Goal: Transaction & Acquisition: Purchase product/service

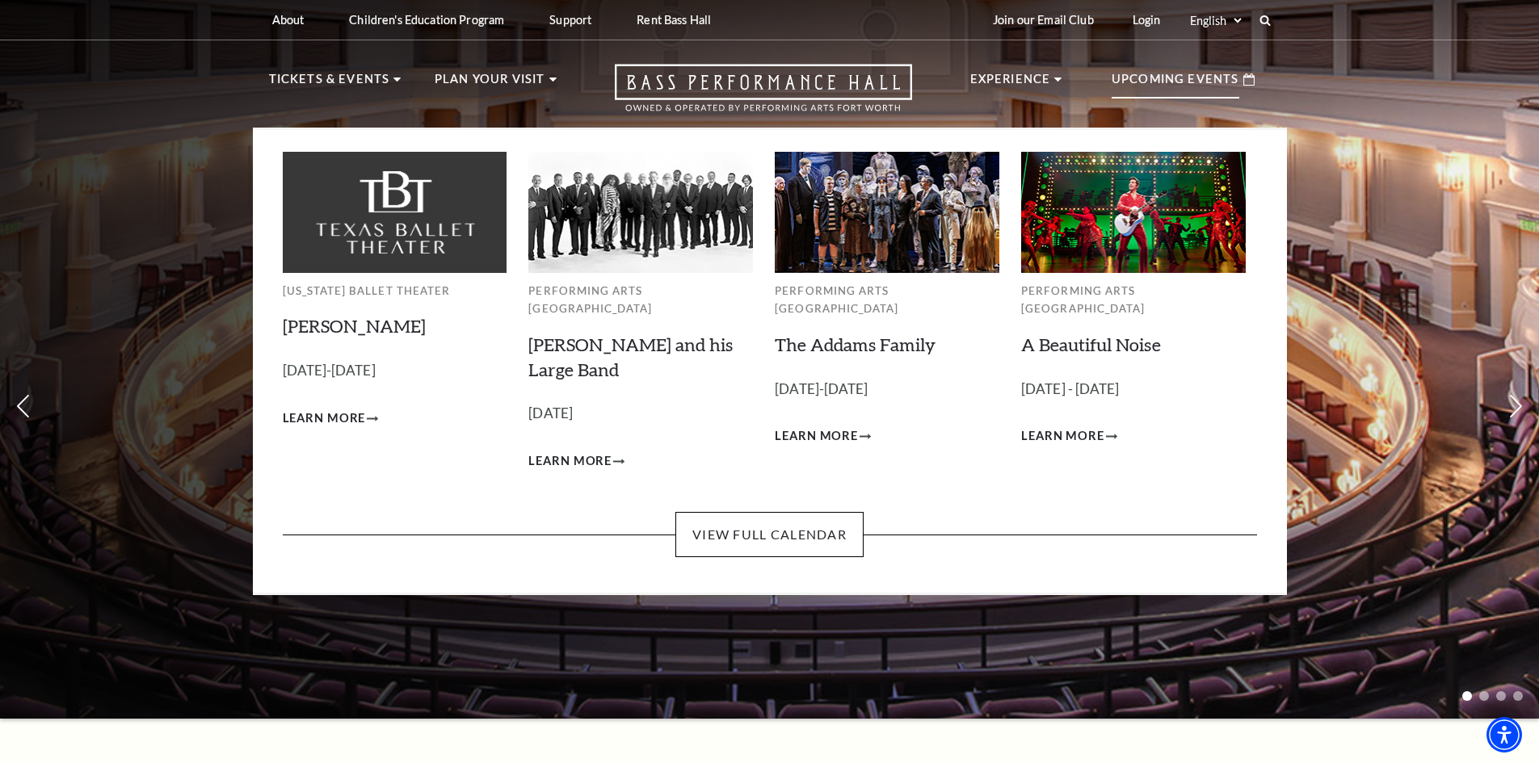
click at [869, 246] on img at bounding box center [887, 212] width 225 height 120
click at [884, 236] on img at bounding box center [887, 212] width 225 height 120
click at [836, 427] on span "Learn More" at bounding box center [816, 437] width 83 height 20
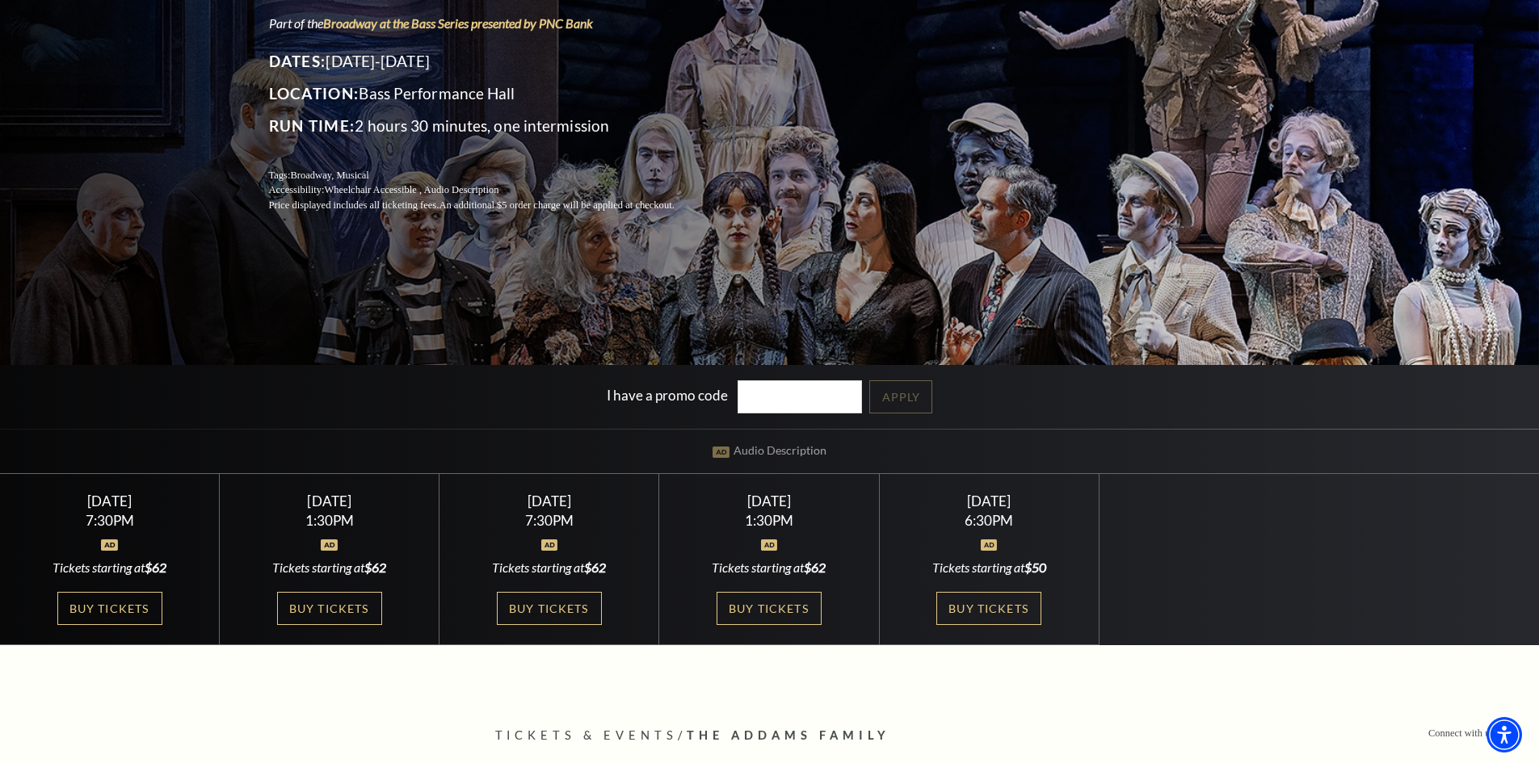
scroll to position [242, 0]
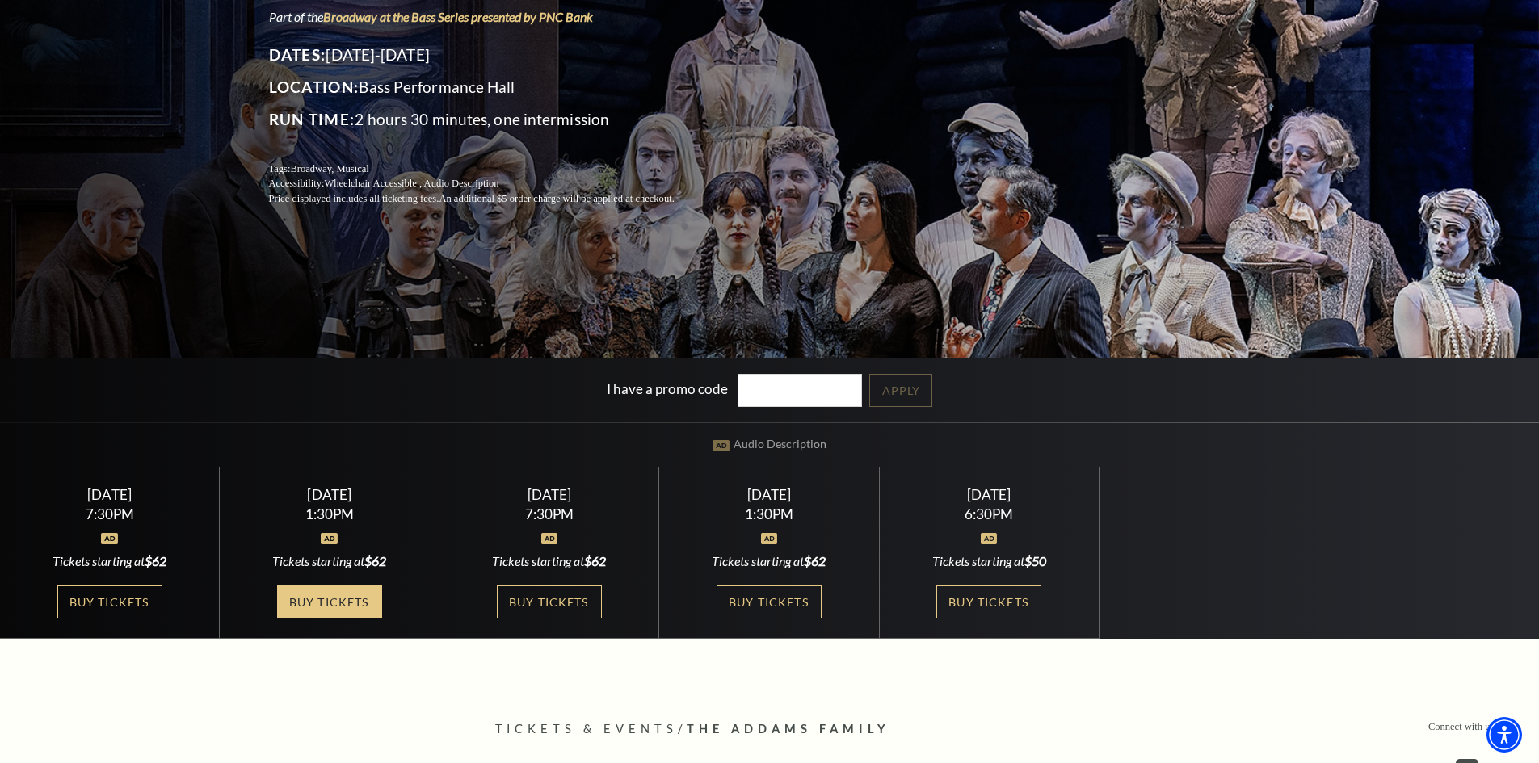
click at [339, 603] on link "Buy Tickets" at bounding box center [329, 602] width 105 height 33
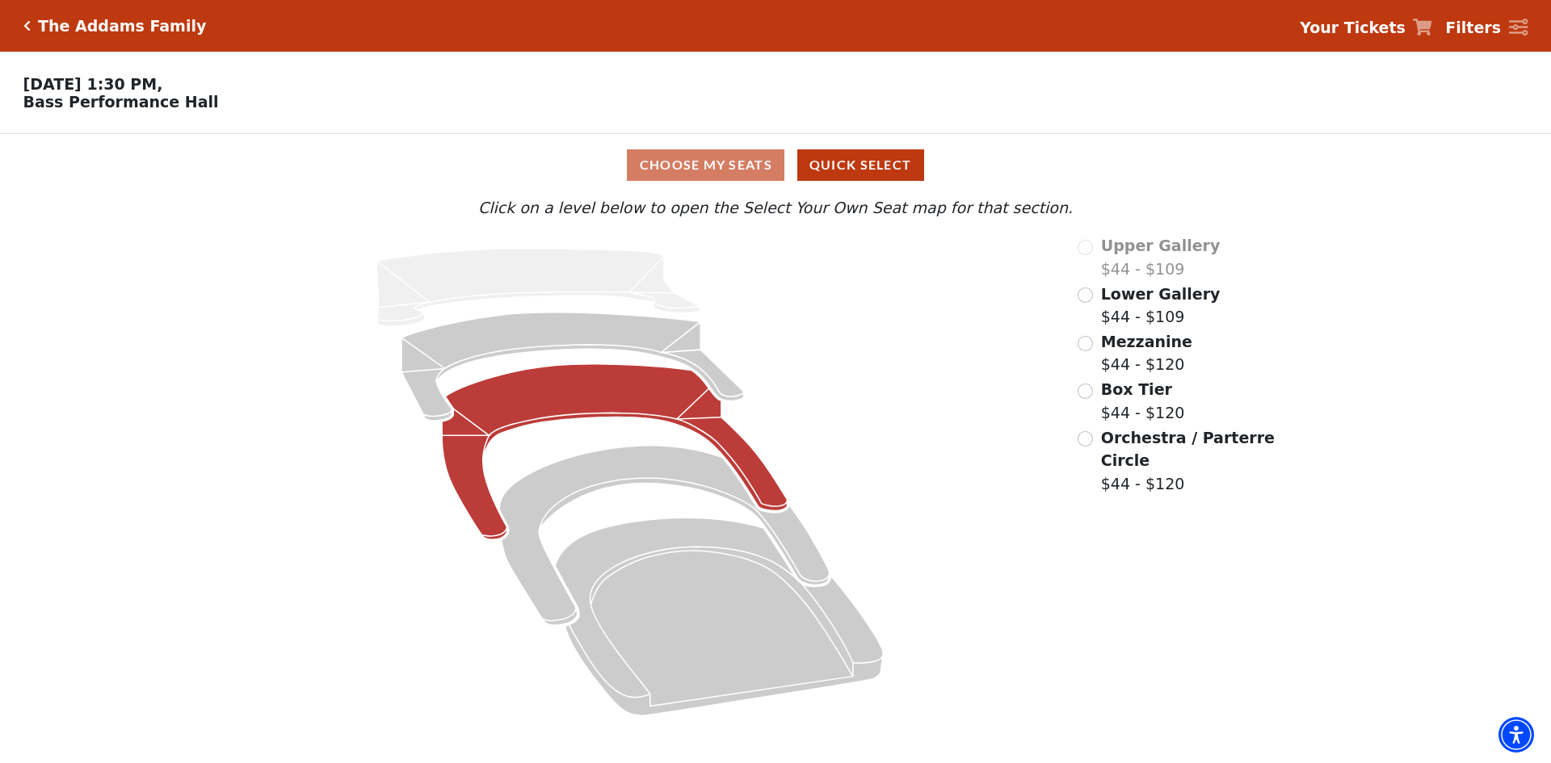
click at [571, 393] on icon "Mezzanine - Seats Available: 111" at bounding box center [615, 452] width 346 height 176
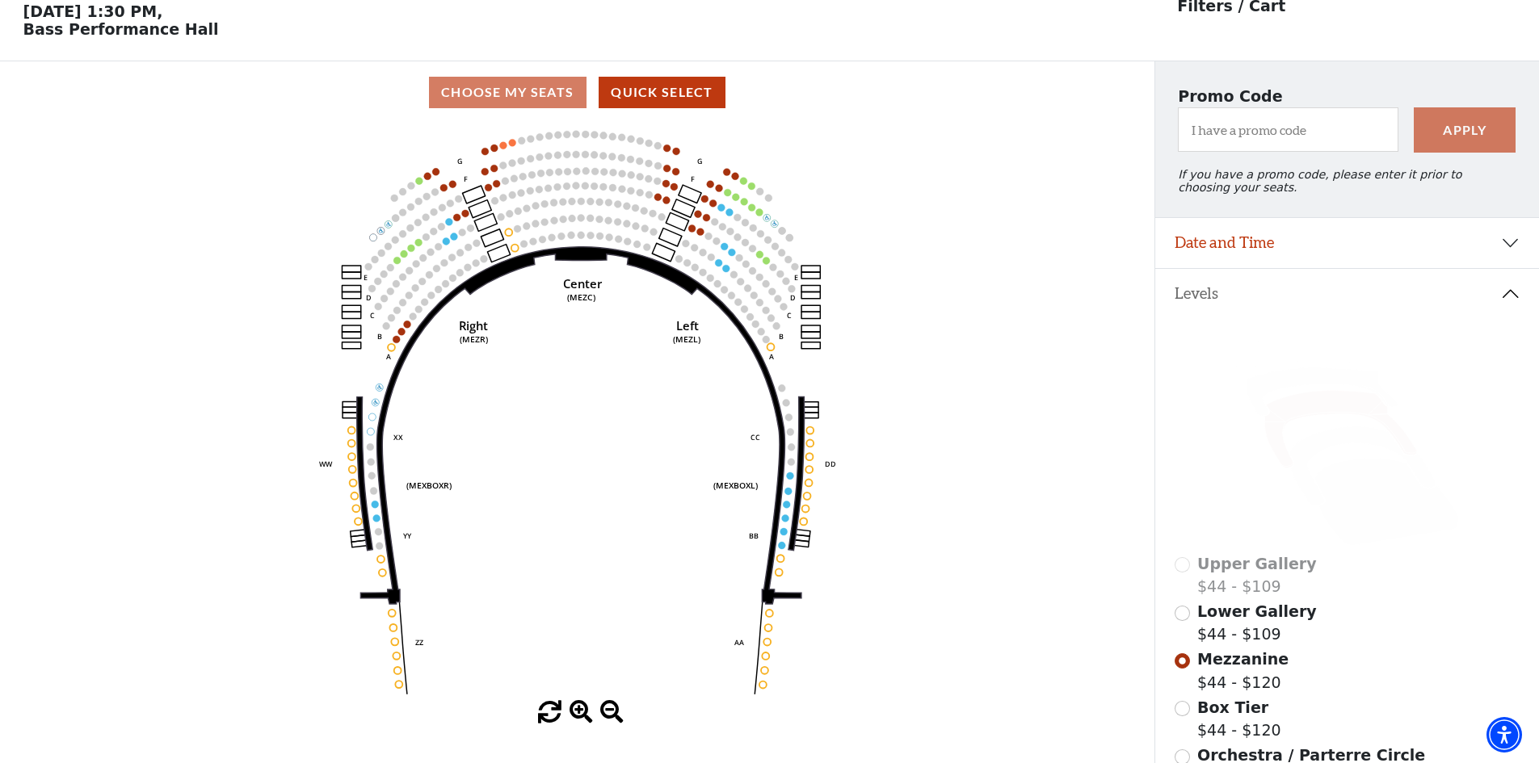
scroll to position [75, 0]
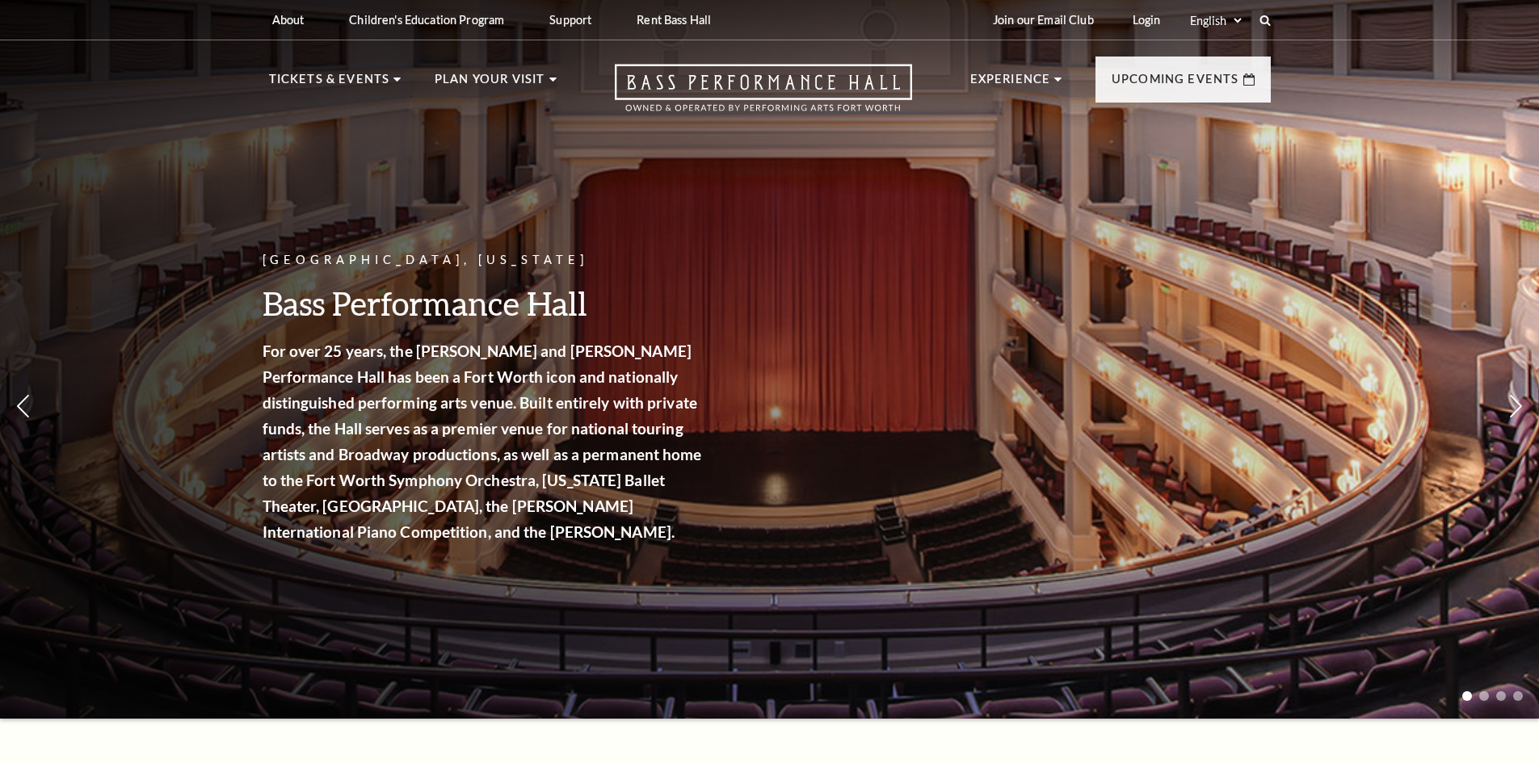
click at [1507, 15] on div "About Performing Arts Fort Worth Bass Performance Hall Maddox Muse Center Resid…" at bounding box center [769, 20] width 1539 height 40
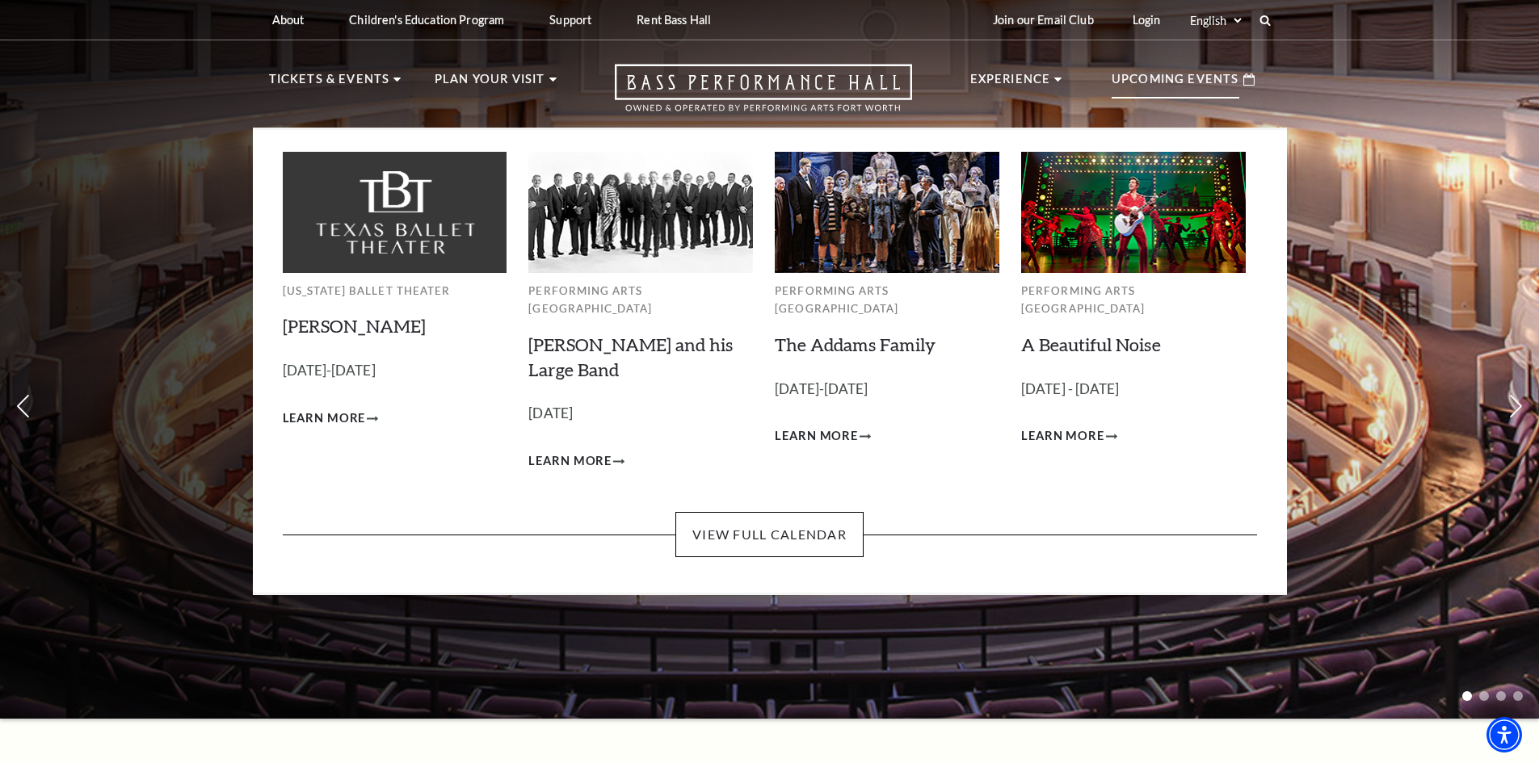
click at [1179, 70] on p "Upcoming Events" at bounding box center [1176, 83] width 128 height 29
click at [369, 233] on img at bounding box center [395, 212] width 225 height 120
click at [355, 419] on span "Learn More" at bounding box center [324, 419] width 83 height 20
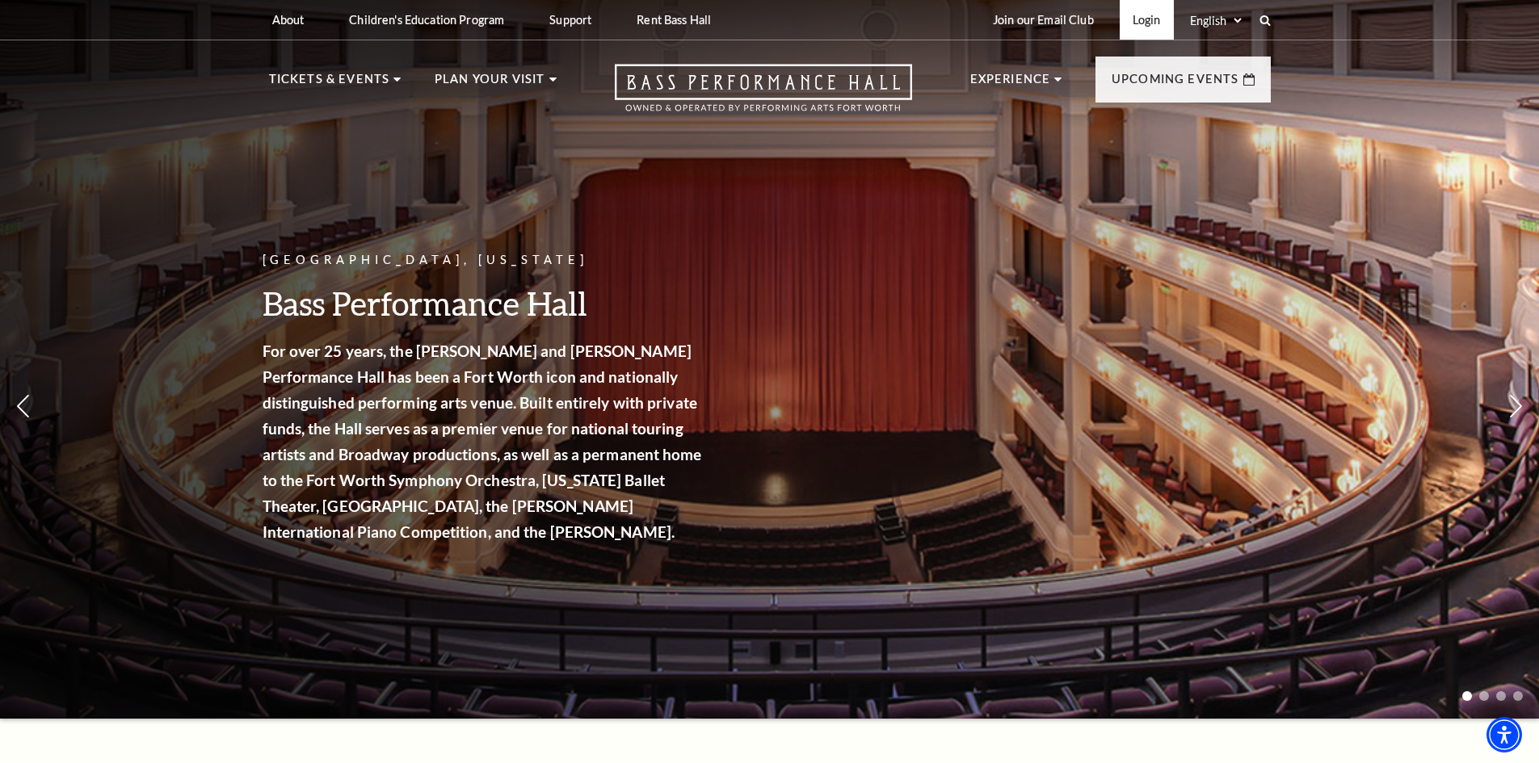
click at [1146, 23] on link "Login" at bounding box center [1147, 20] width 54 height 40
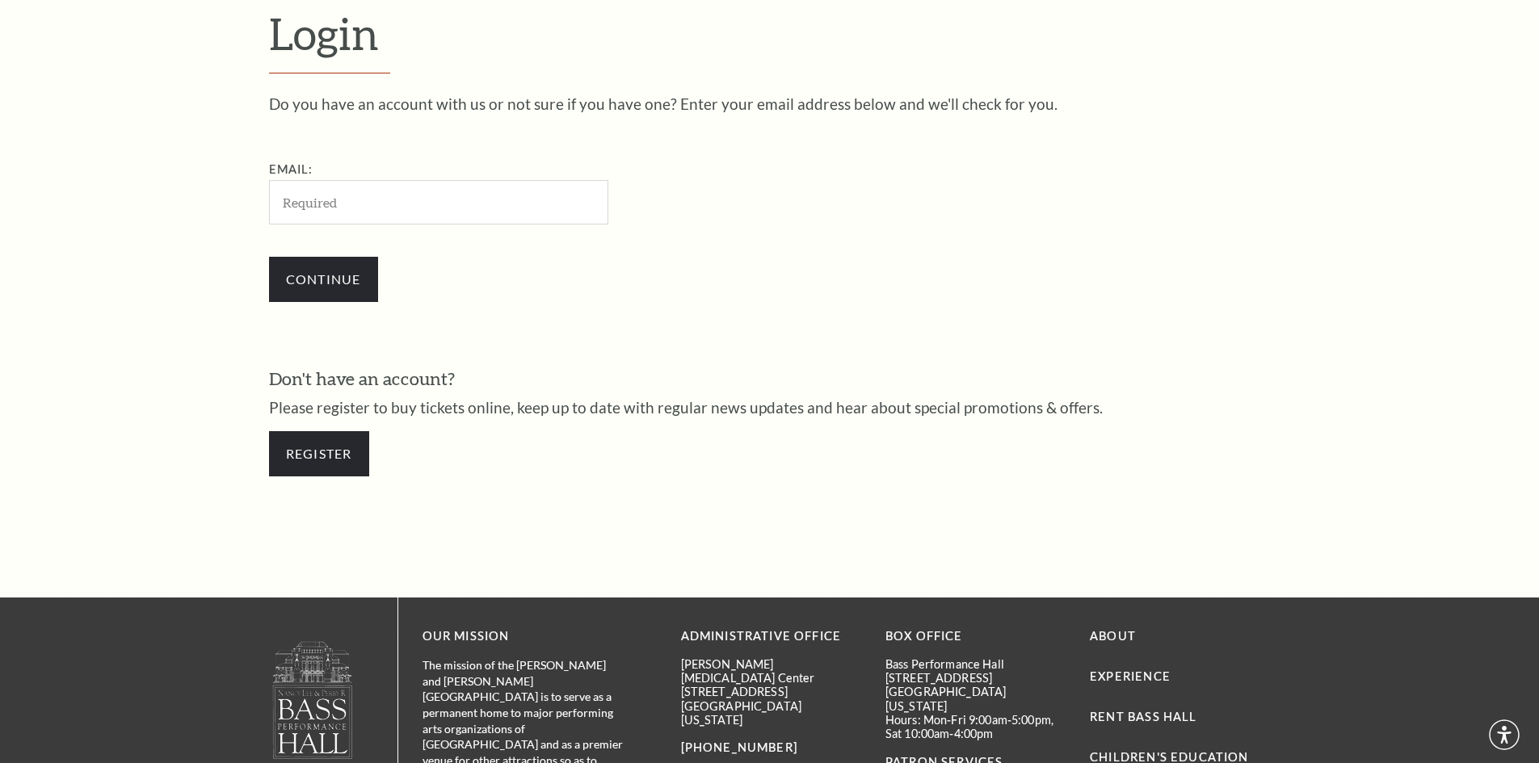
scroll to position [540, 0]
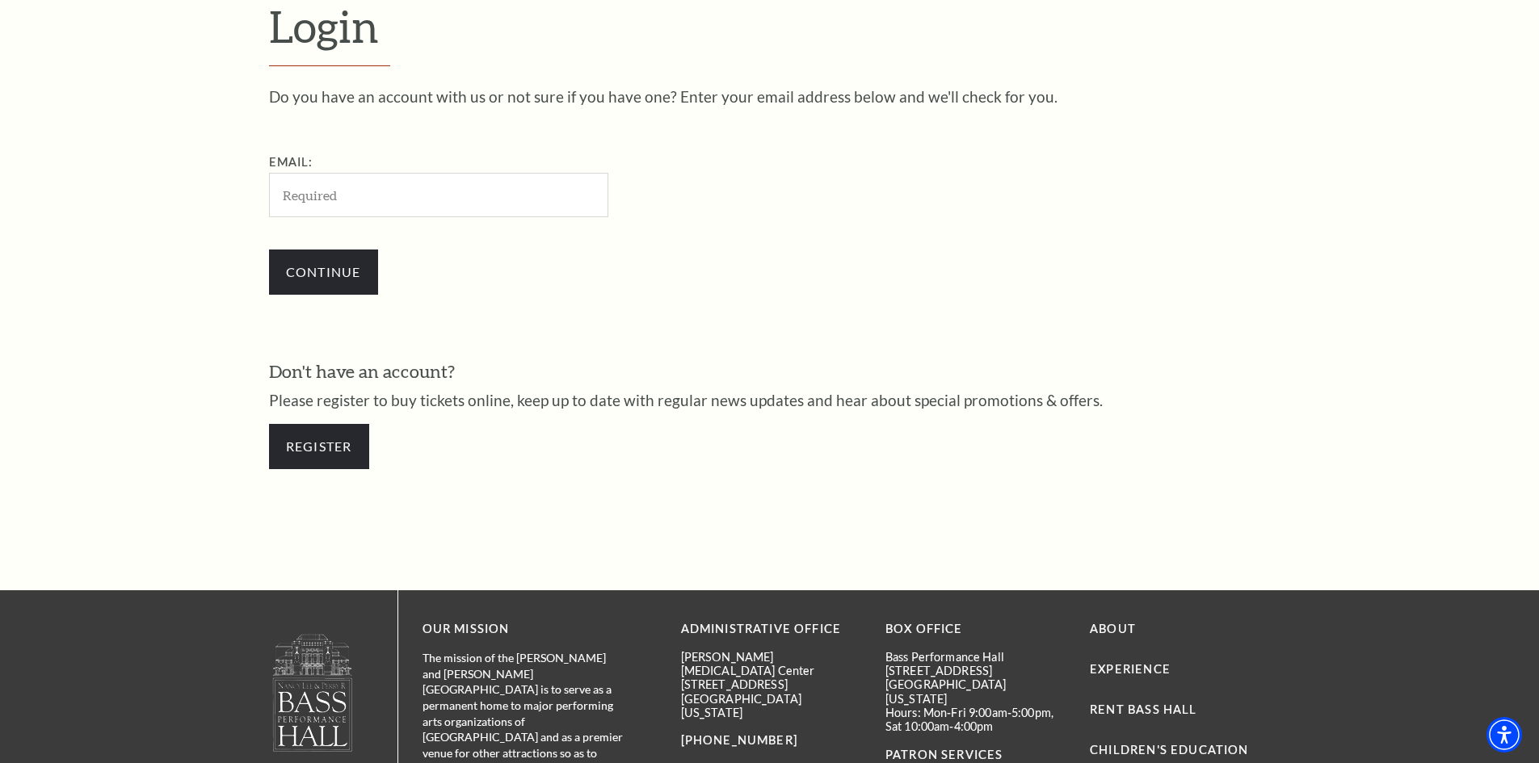
click at [300, 196] on input "Email:" at bounding box center [438, 195] width 339 height 44
type input "[EMAIL_ADDRESS][DOMAIN_NAME]"
click at [351, 271] on input "Continue" at bounding box center [323, 272] width 109 height 45
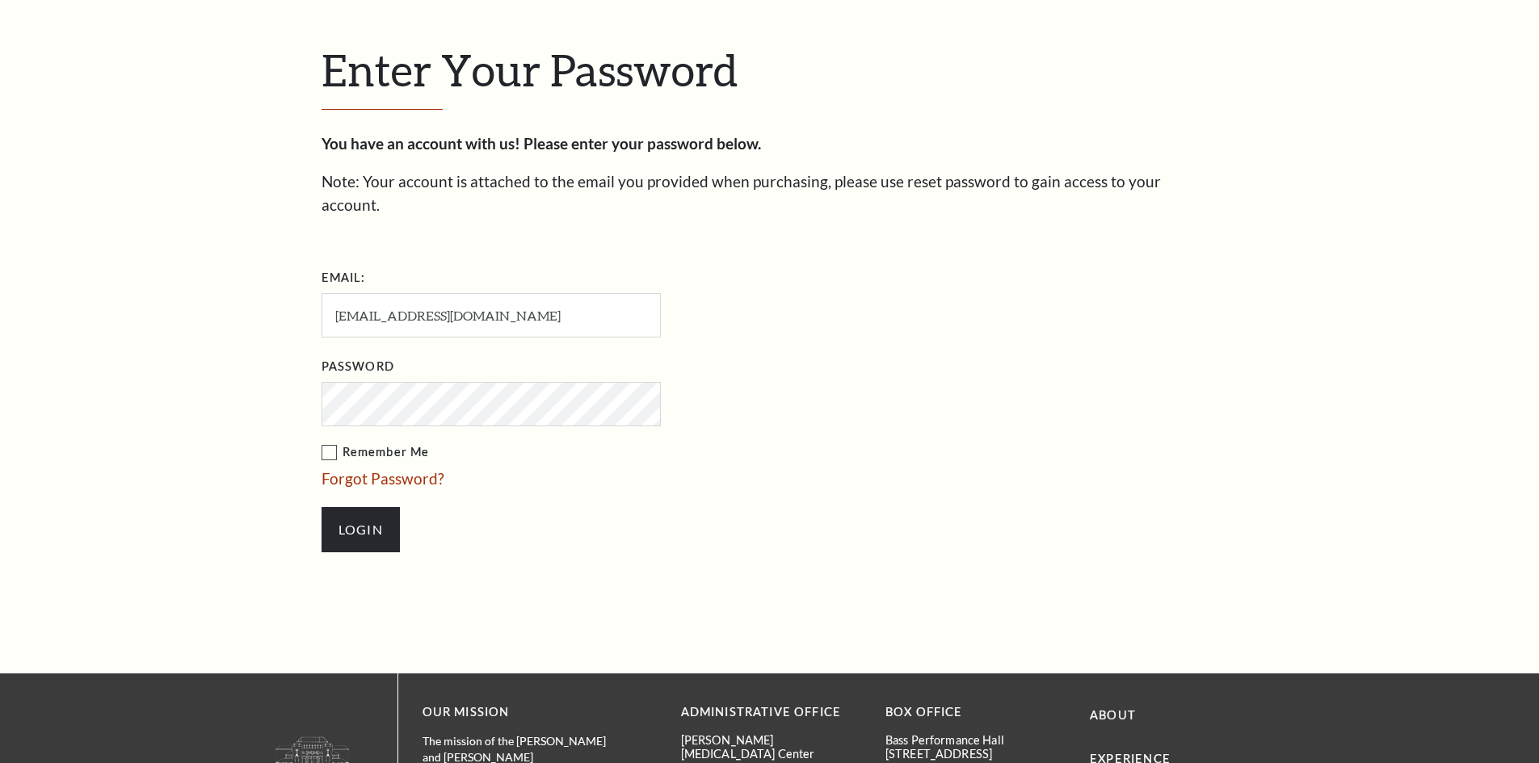
scroll to position [556, 0]
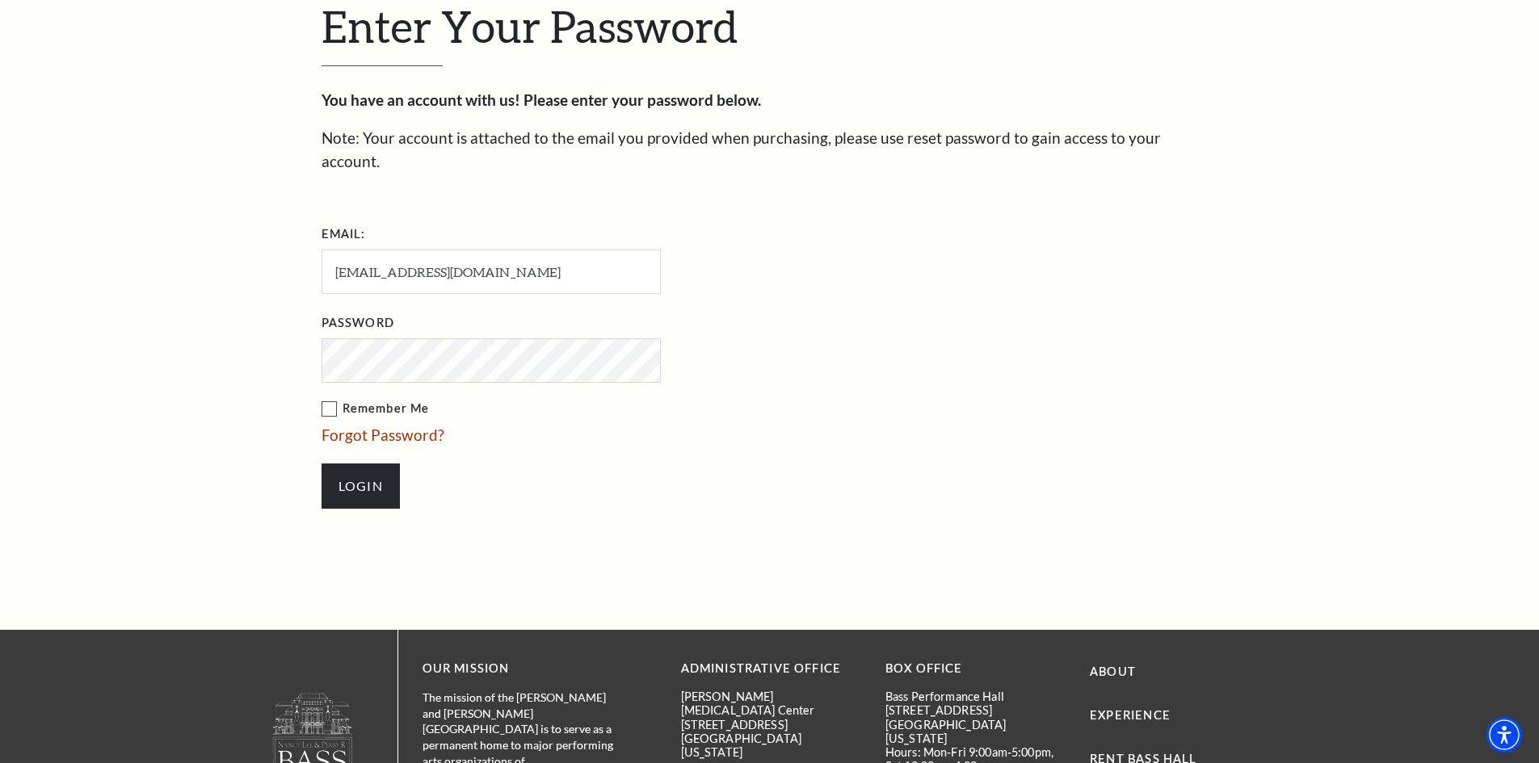
click at [322, 464] on input "Login" at bounding box center [361, 486] width 78 height 45
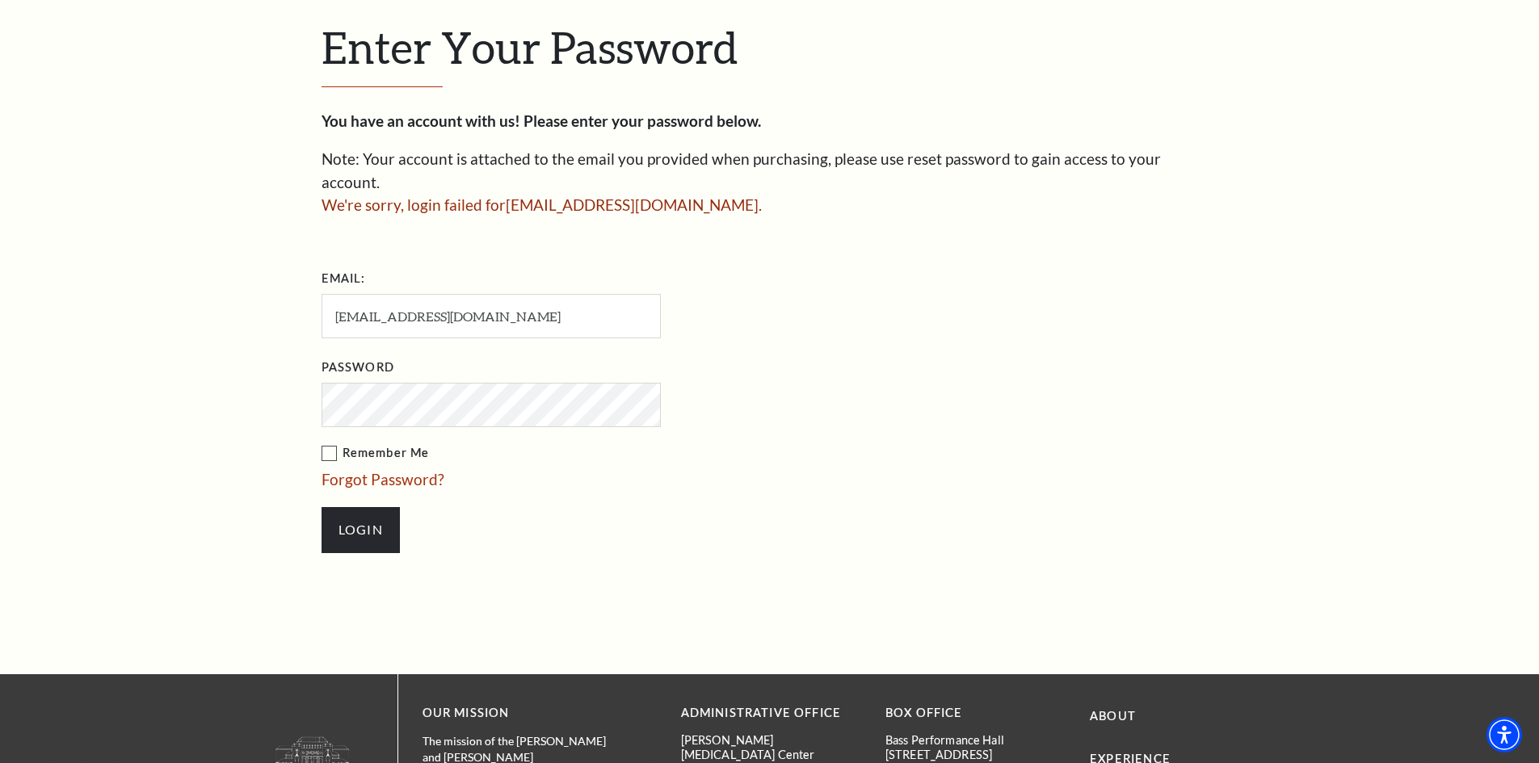
click at [327, 444] on label "Remember Me" at bounding box center [572, 454] width 501 height 20
click at [0, 0] on input "Remember Me" at bounding box center [0, 0] width 0 height 0
click at [370, 507] on input "Login" at bounding box center [361, 529] width 78 height 45
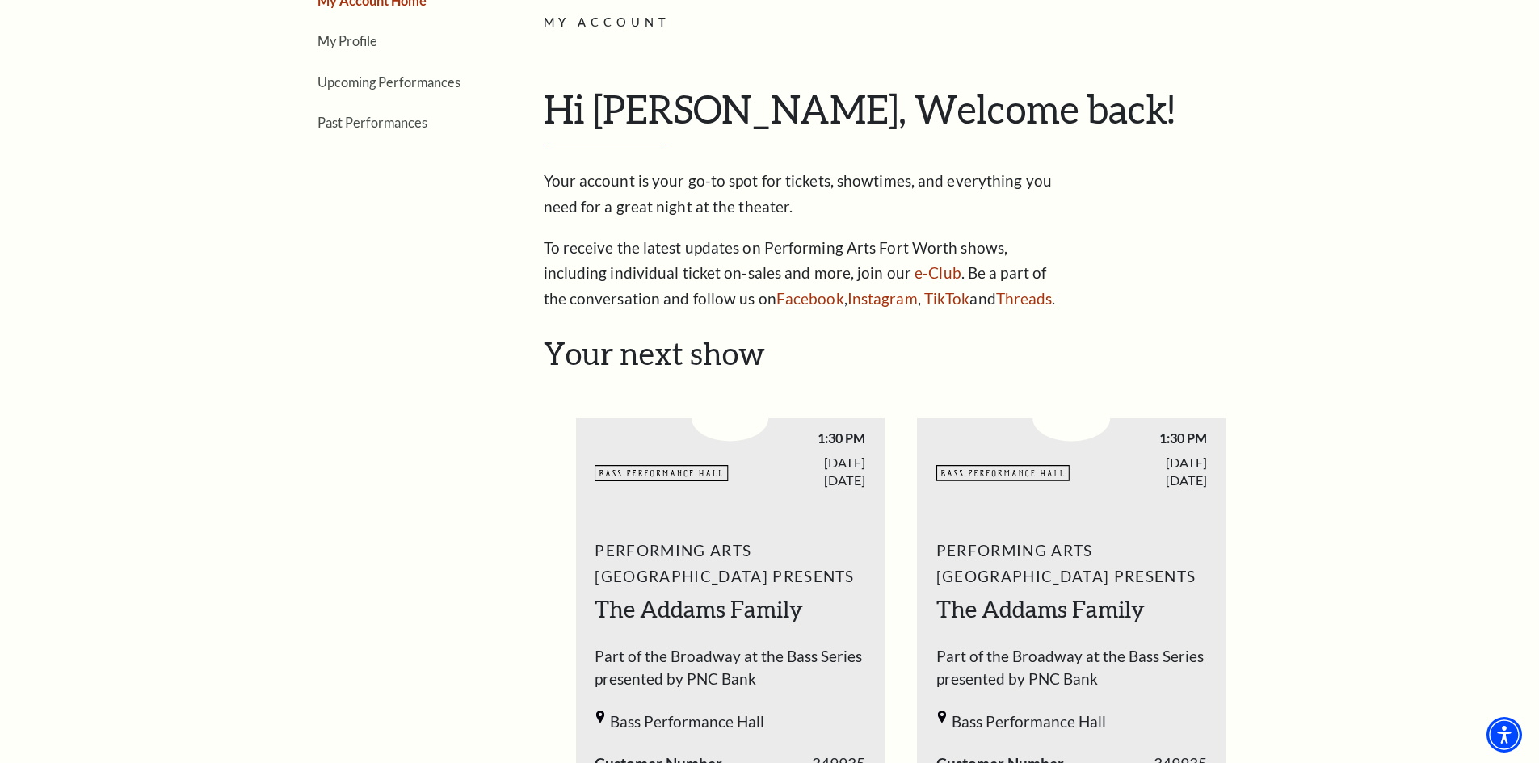
scroll to position [242, 0]
